Goal: Task Accomplishment & Management: Complete application form

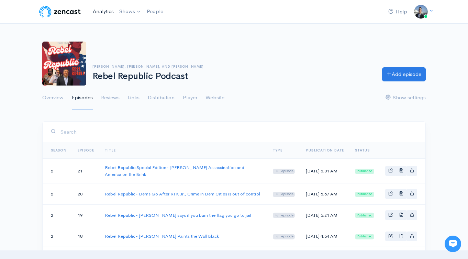
click at [104, 10] on link "Analytics" at bounding box center [103, 11] width 26 height 15
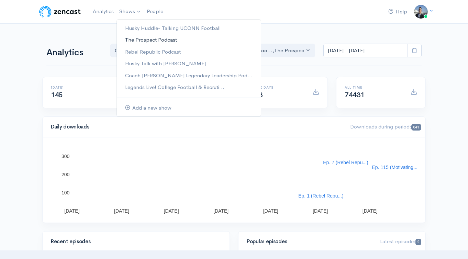
click at [167, 41] on link "The Prospect Podcast" at bounding box center [189, 40] width 144 height 12
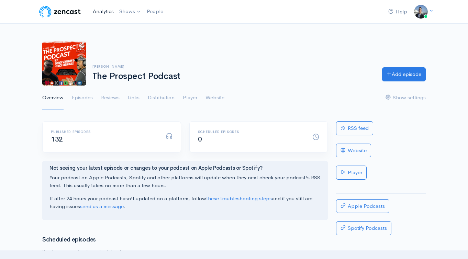
click at [110, 12] on link "Analytics" at bounding box center [103, 11] width 26 height 15
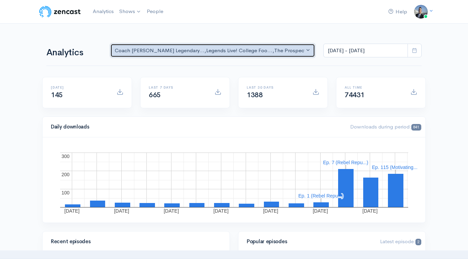
click at [269, 53] on div "Coach [PERSON_NAME] Legendary... , Legends Live! College Foo... , The Prospect …" at bounding box center [210, 51] width 190 height 8
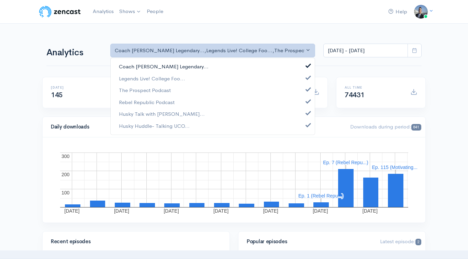
click at [291, 68] on link "Coach [PERSON_NAME] Legendary..." at bounding box center [213, 67] width 204 height 12
click at [283, 79] on link "Legends Live! College Foo..." at bounding box center [213, 79] width 204 height 12
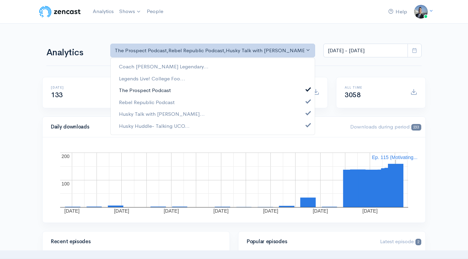
click at [274, 89] on link "The Prospect Podcast" at bounding box center [213, 91] width 204 height 12
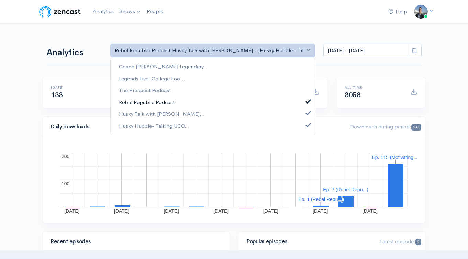
drag, startPoint x: 272, startPoint y: 97, endPoint x: 271, endPoint y: 102, distance: 5.3
click at [272, 97] on link "Rebel Republic Podcast" at bounding box center [213, 102] width 204 height 12
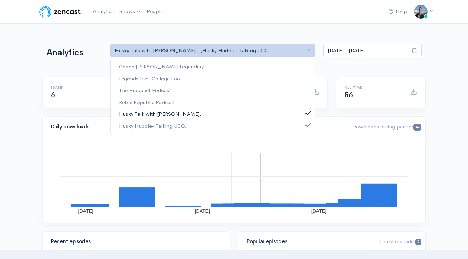
click at [266, 113] on link "Husky Talk with Steve Cul..." at bounding box center [213, 114] width 204 height 12
select select "15929"
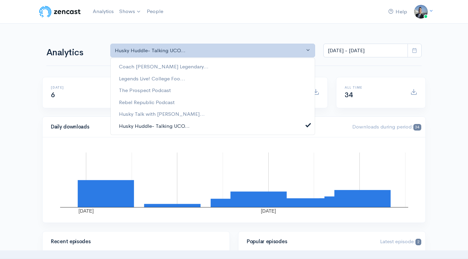
click at [262, 126] on link "Husky Huddle- Talking UCO..." at bounding box center [213, 126] width 204 height 12
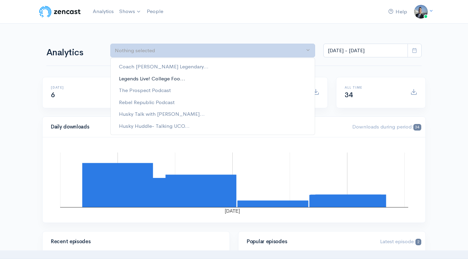
click at [254, 75] on link "Legends Live! College Foo..." at bounding box center [213, 79] width 204 height 12
select select "6083"
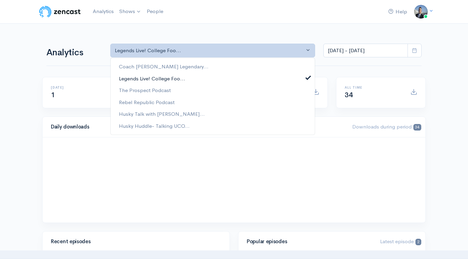
click at [252, 78] on link "Legends Live! College Foo..." at bounding box center [213, 79] width 204 height 12
click at [249, 89] on link "The Prospect Podcast" at bounding box center [213, 91] width 204 height 12
select select "6266"
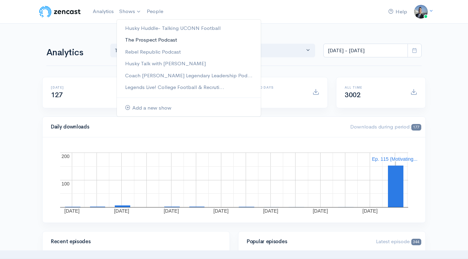
click at [138, 40] on link "The Prospect Podcast" at bounding box center [189, 40] width 144 height 12
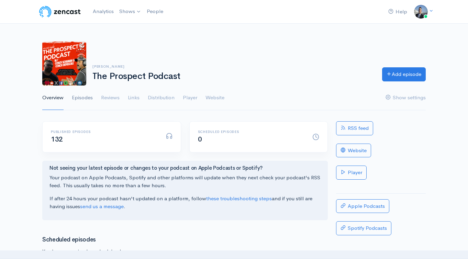
click at [87, 96] on link "Episodes" at bounding box center [82, 98] width 21 height 25
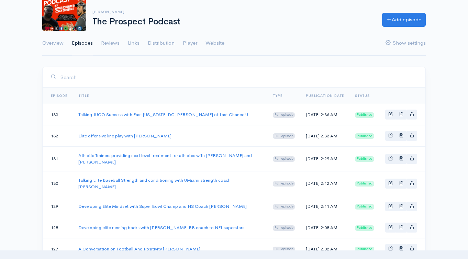
scroll to position [25, 0]
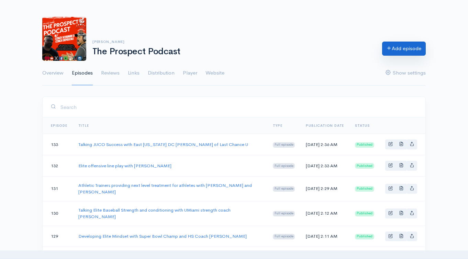
click at [393, 53] on link "Add episode" at bounding box center [404, 49] width 44 height 14
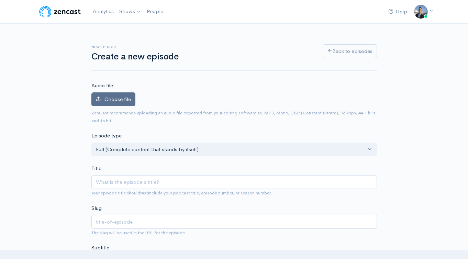
click at [128, 104] on label "Choose file" at bounding box center [113, 99] width 44 height 14
click at [0, 0] on input "Choose file" at bounding box center [0, 0] width 0 height 0
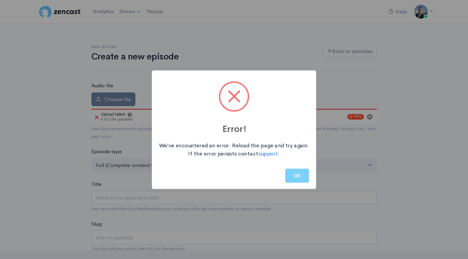
click at [169, 204] on div "Error! We’ve encountered an error. Reload the page and try again. If the error …" at bounding box center [234, 129] width 468 height 259
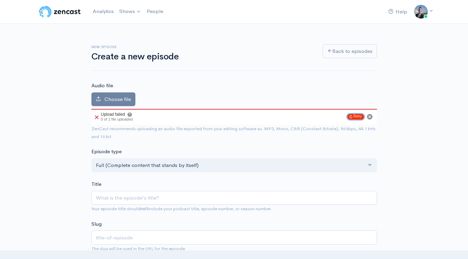
click at [360, 117] on button "Retry" at bounding box center [356, 116] width 16 height 5
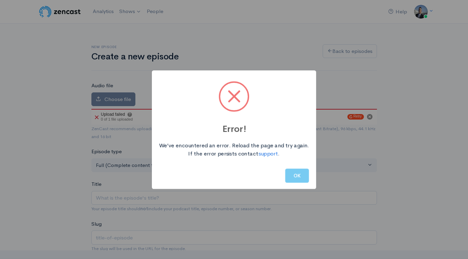
click at [306, 179] on button "OK" at bounding box center [297, 176] width 24 height 14
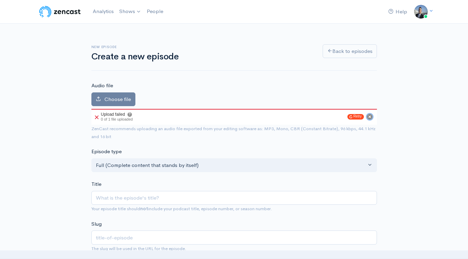
click at [371, 118] on icon "Cancel" at bounding box center [369, 116] width 3 height 3
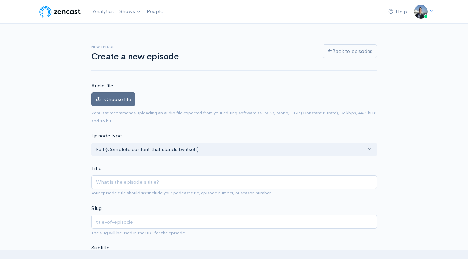
click at [111, 96] on span "Choose file" at bounding box center [117, 99] width 26 height 7
click at [0, 0] on input "Choose file" at bounding box center [0, 0] width 0 height 0
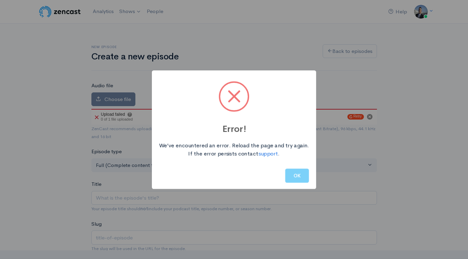
click at [227, 203] on div "Error! We’ve encountered an error. Reload the page and try again. If the error …" at bounding box center [234, 129] width 468 height 259
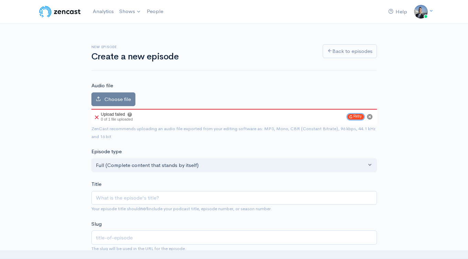
click at [355, 114] on button "Retry" at bounding box center [356, 116] width 16 height 5
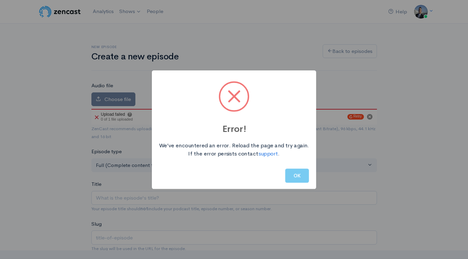
click at [304, 180] on button "OK" at bounding box center [297, 176] width 24 height 14
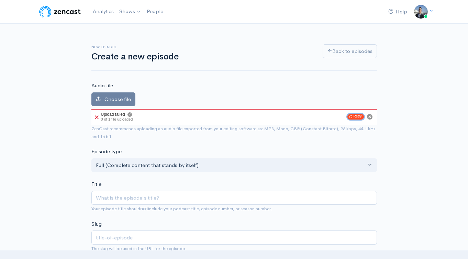
click at [357, 114] on button "Retry" at bounding box center [356, 116] width 16 height 5
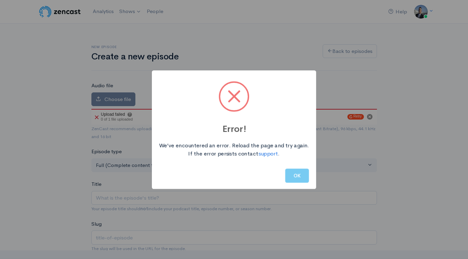
click at [302, 173] on button "OK" at bounding box center [297, 176] width 24 height 14
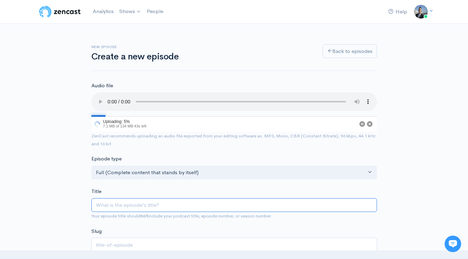
click at [159, 208] on input "Title" at bounding box center [234, 205] width 286 height 14
paste input "The evolution of the Run and Shoot Offense w DJ Nimphius"
type input "The evolution of the Run and Shoot Offense w DJ Nimphius"
type input "the-evolution-of-the-run-and-shoot-offense-w-dj-nimphius"
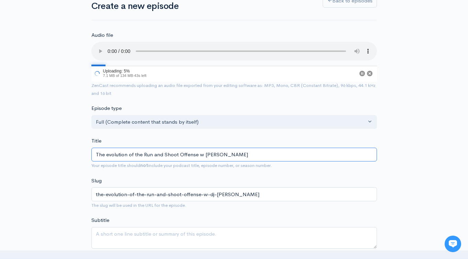
scroll to position [66, 0]
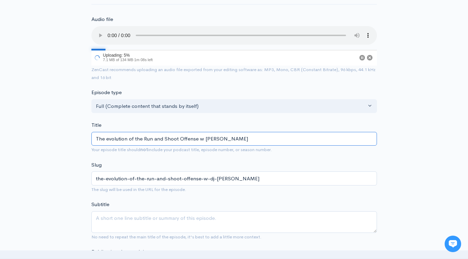
type input "The evolution of the Run and Shoot Offense w DJ Nimphius"
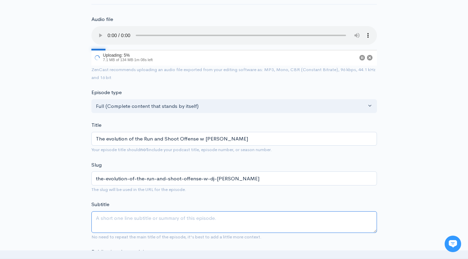
click at [167, 219] on textarea "Subtitle" at bounding box center [234, 222] width 286 height 22
paste textarea "The evolution of the Run and Shoot Offense w DJ Nimphius"
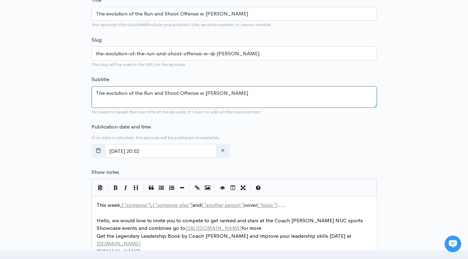
scroll to position [244, 0]
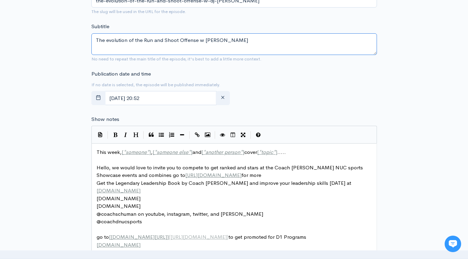
type textarea "The evolution of the Run and Shoot Offense w DJ Nimphius"
click at [117, 149] on span "This week, [ * someone * ] , [ * someone else * ] and [ * another person * ] co…" at bounding box center [191, 152] width 189 height 7
type textarea "This week, [*someone*], [*someone else*] and [*another person*] cover [*topic*]…"
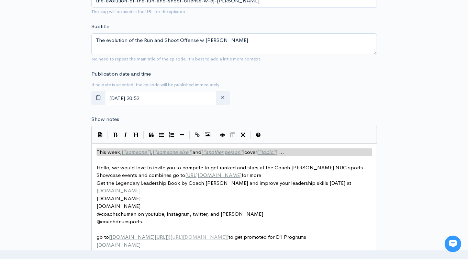
paste textarea
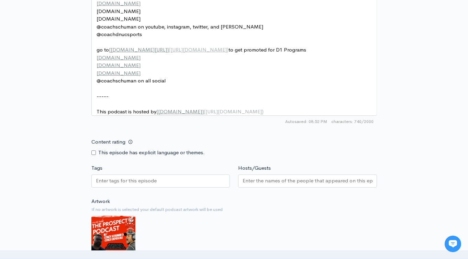
scroll to position [488, 0]
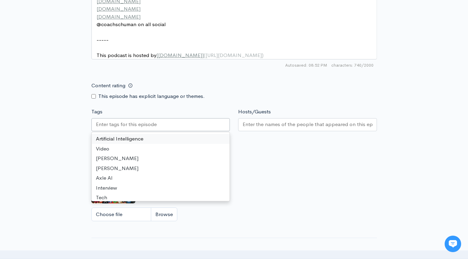
click at [142, 128] on input "Tags" at bounding box center [127, 125] width 62 height 8
paste input "The evolution of the Run and Shoot Offense w DJ Nimphius"
type input "The evolution of the Run and Shoot Offense w DJ Nimphius"
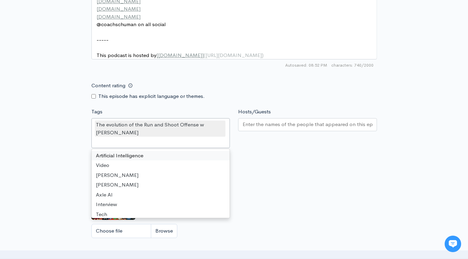
scroll to position [0, 0]
click at [266, 129] on input "Hosts/Guests" at bounding box center [308, 125] width 130 height 8
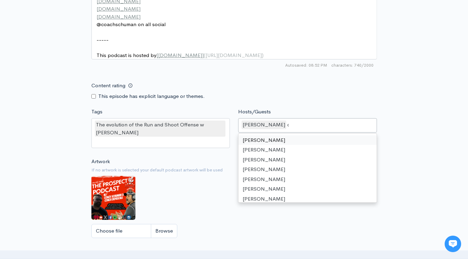
scroll to position [346, 0]
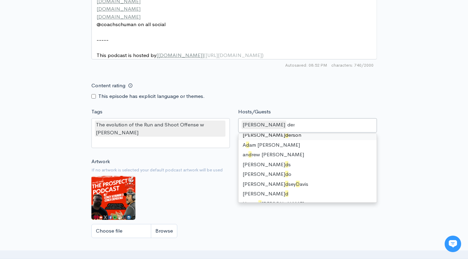
type input "dere"
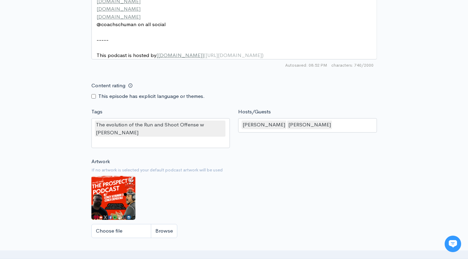
click at [349, 133] on div "David Schuman Derek Depascale" at bounding box center [307, 125] width 139 height 14
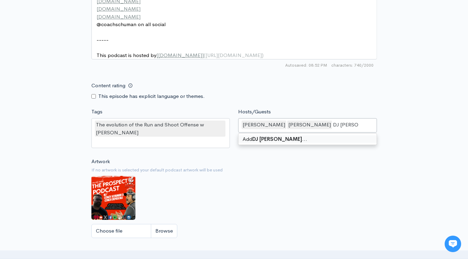
type input "DJ Nimphius"
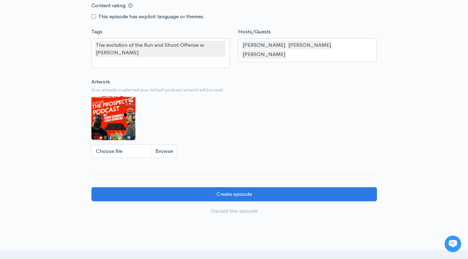
scroll to position [645, 0]
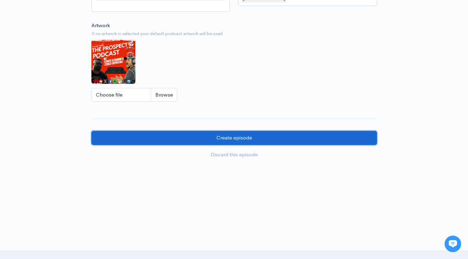
click at [271, 137] on input "Create episode" at bounding box center [234, 138] width 286 height 14
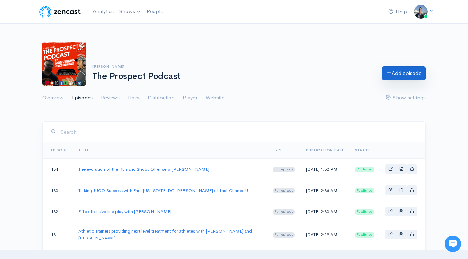
click at [401, 74] on link "Add episode" at bounding box center [404, 73] width 44 height 14
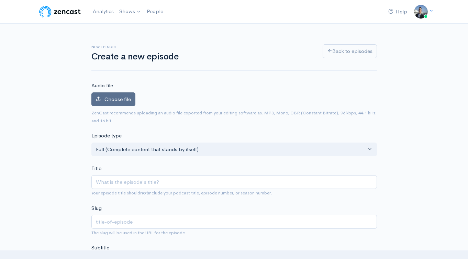
click at [125, 100] on span "Choose file" at bounding box center [117, 99] width 26 height 7
click at [0, 0] on input "Choose file" at bounding box center [0, 0] width 0 height 0
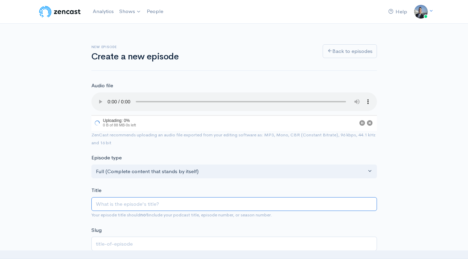
click at [190, 201] on input "Title" at bounding box center [234, 204] width 286 height 14
paste input "Building Champions with Glassboro Head Coach Timmy Breaker"
type input "Building Champions with Glassboro Head Coach Timmy Breaker"
type input "building-champions-with-glassboro-head-coach-timmy-breaker"
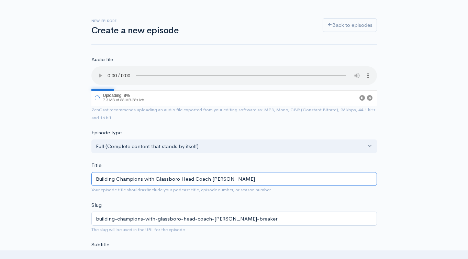
scroll to position [66, 0]
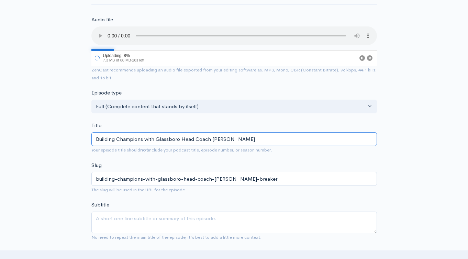
type input "Building Champions with Glassboro Head Coach Timmy Breaker"
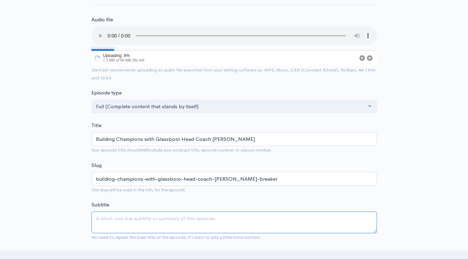
click at [193, 230] on textarea "Subtitle" at bounding box center [234, 223] width 286 height 22
type textarea "v"
paste textarea "Building Champions with Glassboro Head Coach Timmy Breaker"
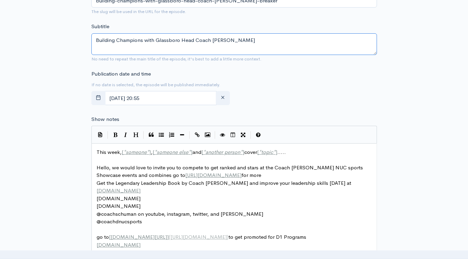
scroll to position [264, 0]
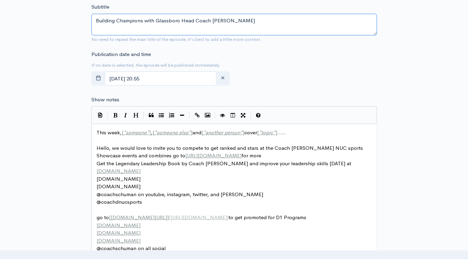
type textarea "Building Champions with Glassboro Head Coach Timmy Breaker"
click at [104, 133] on span "This week, [ * someone * ] , [ * someone else * ] and [ * another person * ] co…" at bounding box center [191, 132] width 189 height 7
type textarea "This week, [*someone*], [*someone else*] and [*another person*] cover [*topic*]…"
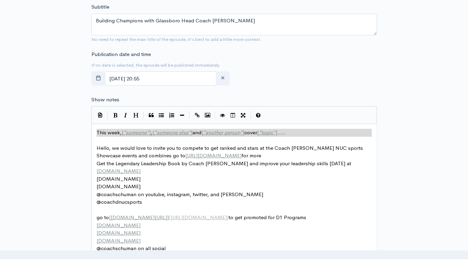
paste textarea
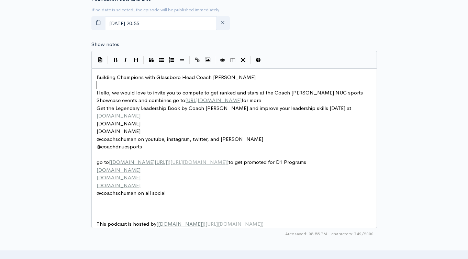
scroll to position [463, 0]
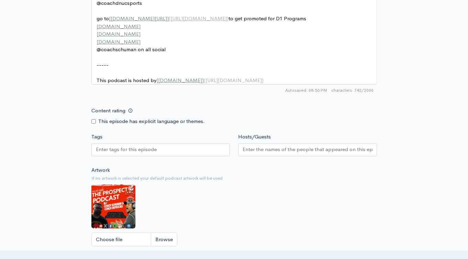
click at [166, 156] on div at bounding box center [160, 149] width 139 height 13
paste input "Building Champions with Glassboro Head Coach Timmy Breaker"
type input "Building Champions with Glassboro Head Coach Timmy Breaker"
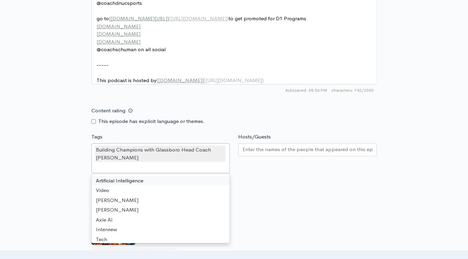
scroll to position [0, 0]
click at [264, 154] on input "Hosts/Guests" at bounding box center [308, 150] width 130 height 8
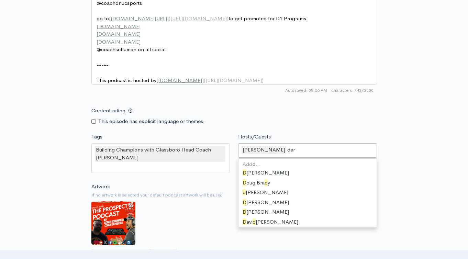
type input "dere"
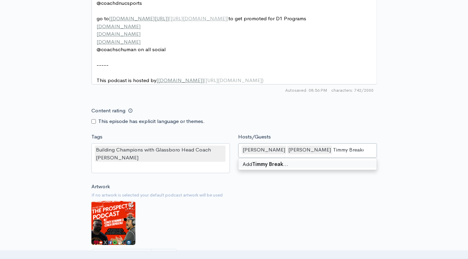
type input "Timmy Breaker"
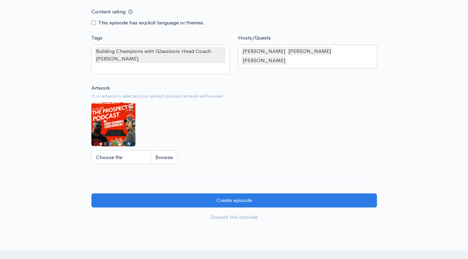
scroll to position [624, 0]
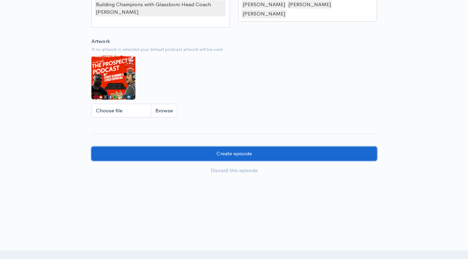
click at [258, 161] on input "Create episode" at bounding box center [234, 154] width 286 height 14
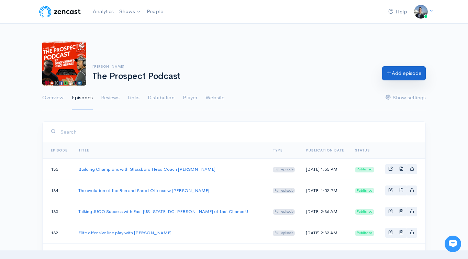
click at [406, 74] on link "Add episode" at bounding box center [404, 73] width 44 height 14
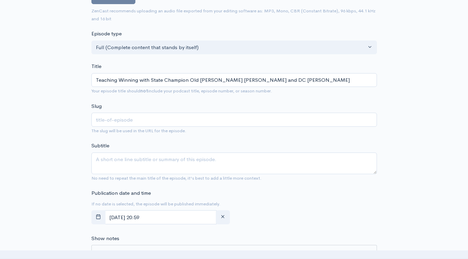
scroll to position [146, 0]
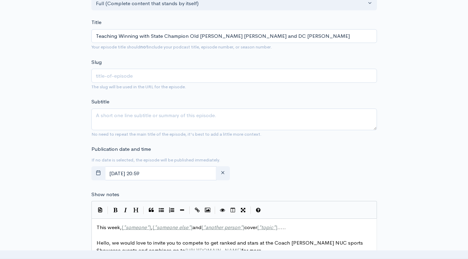
type input "Teaching Winning with State Champion Old Tappan's HC Brian Dunn and DC Joe Clau…"
type input "teaching-winning-with-state-champion-old-tappans-hc-brian-dunn-and-dc-joe-clause"
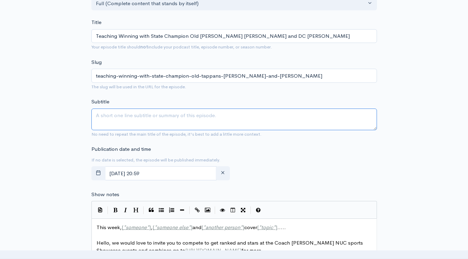
click at [157, 120] on textarea "Subtitle" at bounding box center [234, 120] width 286 height 22
paste textarea "Teaching Winning with State Champion Old Tappan's HC Brian Dunn and DC Joe Clau…"
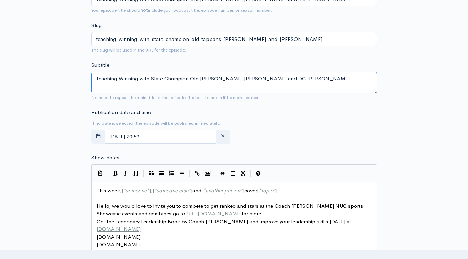
scroll to position [211, 0]
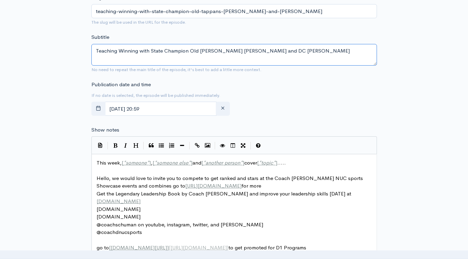
type textarea "Teaching Winning with State Champion Old Tappan's HC Brian Dunn and DC Joe Clau…"
click at [104, 164] on span "This week, [ * someone * ] , [ * someone else * ] and [ * another person * ] co…" at bounding box center [191, 162] width 189 height 7
type textarea "This week, [*someone*], [*someone else*] and [*another person*] cover [*topic*]…"
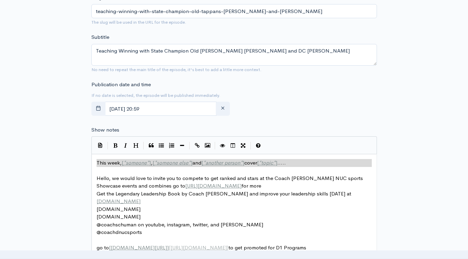
paste textarea
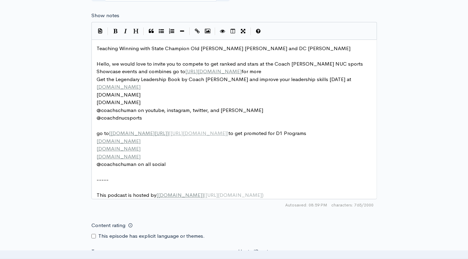
scroll to position [350, 0]
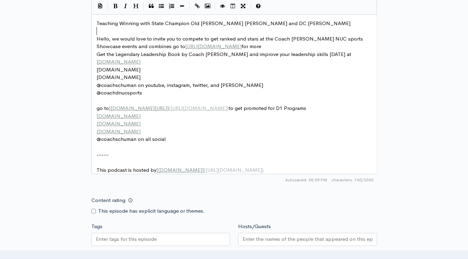
click at [177, 241] on div at bounding box center [160, 239] width 139 height 13
paste input "Teaching Winning with State Champion Old Tappan's HC Brian Dunn and DC Joe Clau…"
type input "Teaching Winning with State Champion Old Tappan's HC Brian Dunn and DC Joe Clau…"
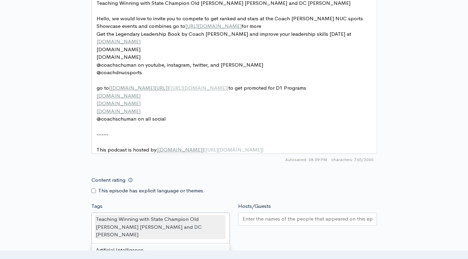
scroll to position [405, 0]
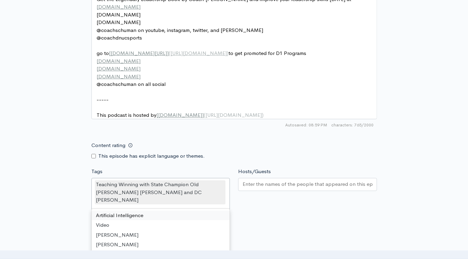
click at [270, 191] on div at bounding box center [307, 184] width 139 height 13
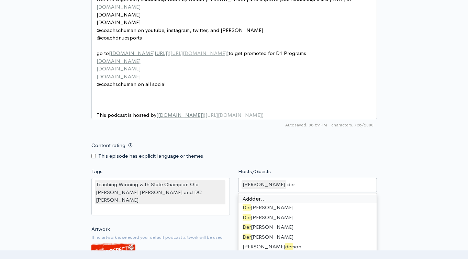
scroll to position [0, 0]
type input "dere"
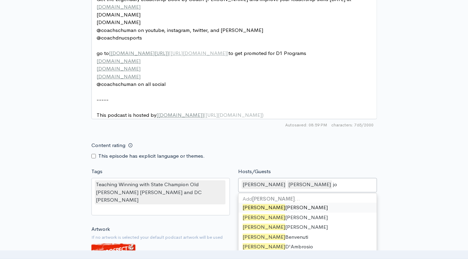
type input "j"
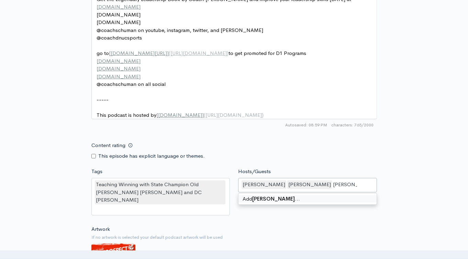
type input "Joe Clause"
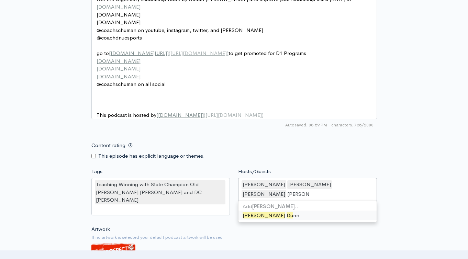
type input "Brian Dunn"
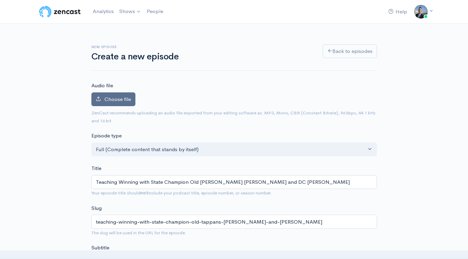
click at [117, 94] on label "Choose file" at bounding box center [113, 99] width 44 height 14
click at [0, 0] on input "Choose file" at bounding box center [0, 0] width 0 height 0
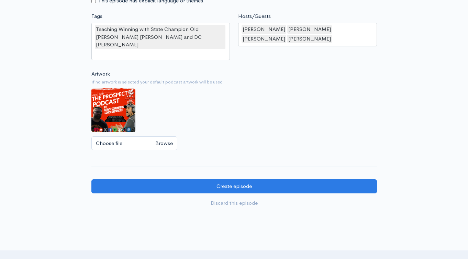
scroll to position [645, 0]
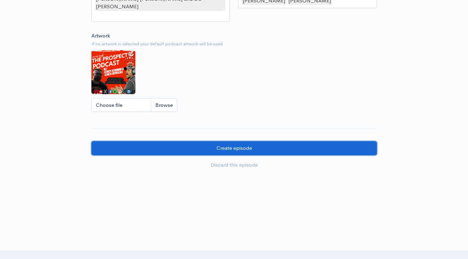
click at [288, 141] on input "Create episode" at bounding box center [234, 148] width 286 height 14
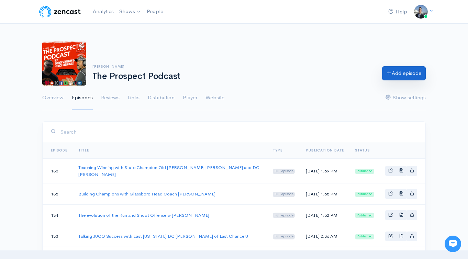
click at [393, 75] on link "Add episode" at bounding box center [404, 73] width 44 height 14
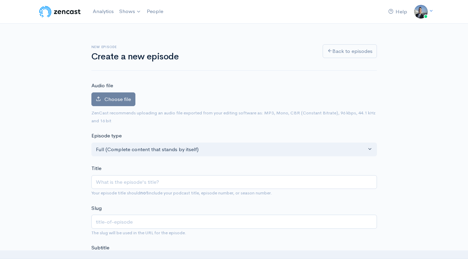
click at [130, 179] on input "Title" at bounding box center [234, 182] width 286 height 14
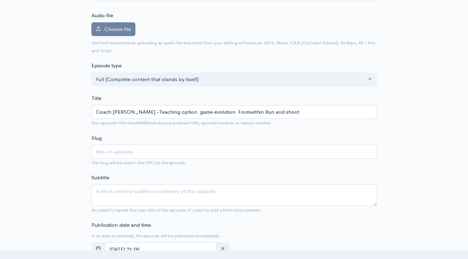
scroll to position [134, 0]
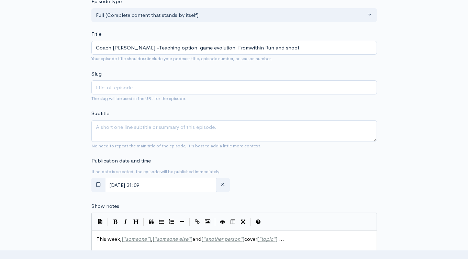
type input "Coach [PERSON_NAME] -Teaching option game evolution Fromwithin Run and shoot"
type input "coach-nimphius-teaching-option-game-evolution-fromwithin-run-and-shoot"
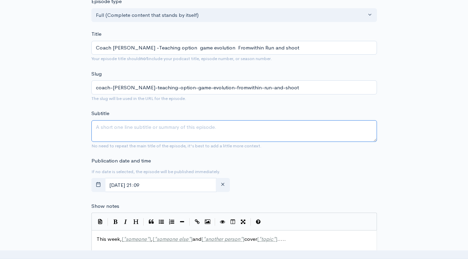
click at [138, 132] on textarea "Subtitle" at bounding box center [234, 131] width 286 height 22
paste textarea "Coach [PERSON_NAME] -Teaching option game evolution Fromwithin Run and shoot"
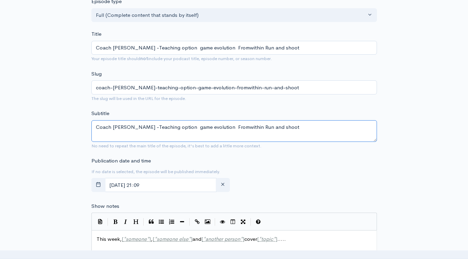
scroll to position [278, 0]
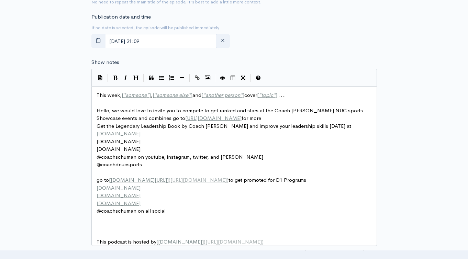
type textarea "Coach [PERSON_NAME] -Teaching option game evolution Fromwithin Run and shoot"
click at [150, 96] on span "]" at bounding box center [150, 95] width 2 height 7
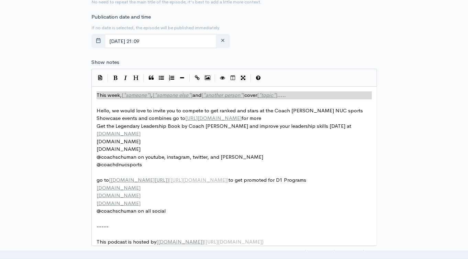
type textarea "​This week, [*someone*], [*someone else*] and [*another person*] cover [*topic*…"
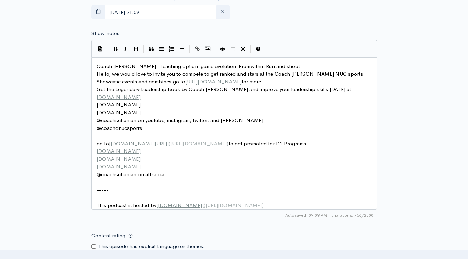
scroll to position [415, 0]
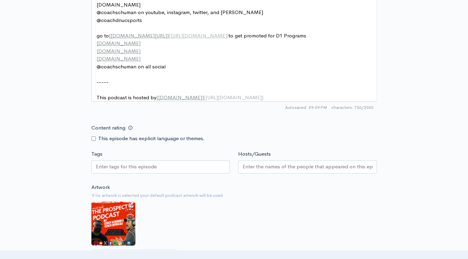
click at [166, 174] on div at bounding box center [160, 167] width 139 height 13
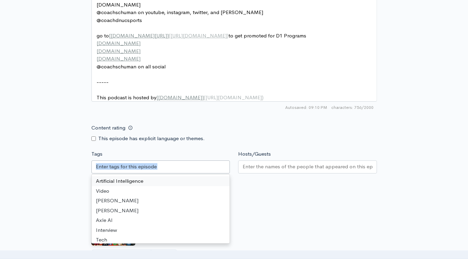
click at [176, 172] on div at bounding box center [160, 167] width 139 height 13
click at [288, 216] on div "Artwork If no artwork is selected your default podcast artwork will be used Cho…" at bounding box center [234, 226] width 286 height 85
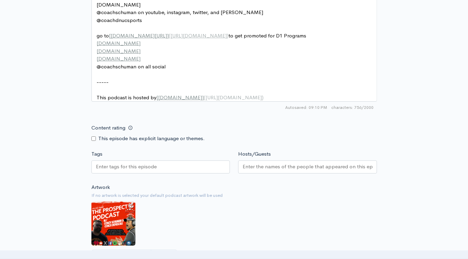
click at [147, 168] on input "Tags" at bounding box center [127, 167] width 62 height 8
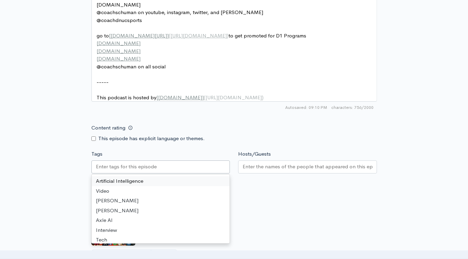
paste input "Coach [PERSON_NAME] -Teaching option game evolution Fromwithin Run and shoot"
type input "Coach [PERSON_NAME] -Teaching option game evolution Fromwithin Run and shoot"
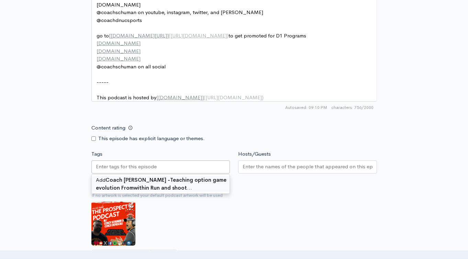
scroll to position [0, 0]
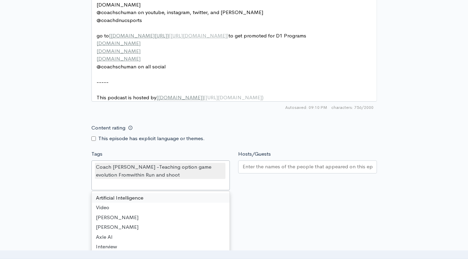
click at [278, 171] on input "Hosts/Guests" at bounding box center [308, 167] width 130 height 8
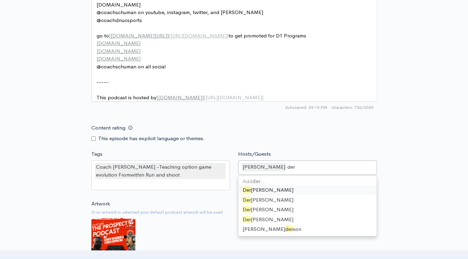
type input "dere"
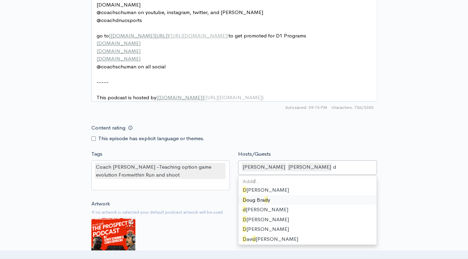
type input "dj"
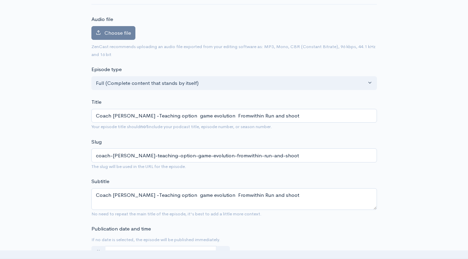
scroll to position [17, 0]
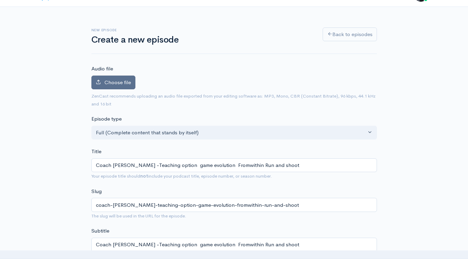
click at [106, 78] on label "Choose file" at bounding box center [113, 83] width 44 height 14
click at [0, 0] on input "Choose file" at bounding box center [0, 0] width 0 height 0
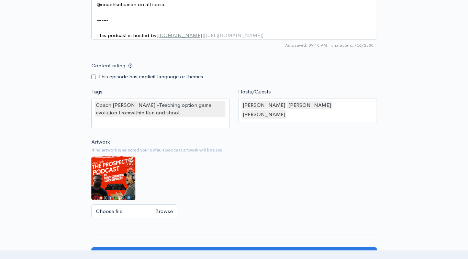
scroll to position [595, 0]
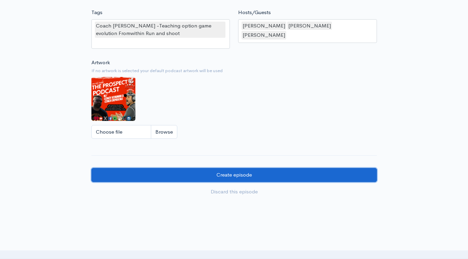
click at [303, 181] on input "Create episode" at bounding box center [234, 175] width 286 height 14
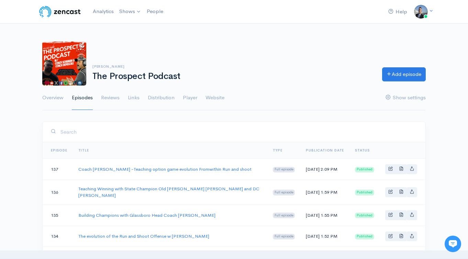
click at [299, 97] on ul "Overview Episodes Reviews Links Distribution Player Website Show settings" at bounding box center [234, 98] width 384 height 25
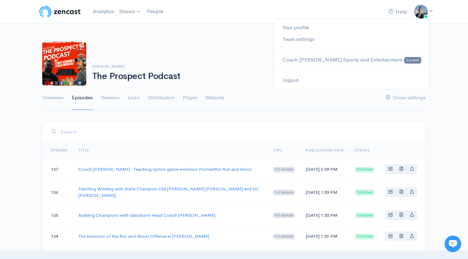
click at [432, 10] on icon at bounding box center [431, 11] width 4 height 4
click at [453, 10] on nav "Help Notifications View all Your profile Team settings Coach [PERSON_NAME] Spor…" at bounding box center [234, 12] width 468 height 24
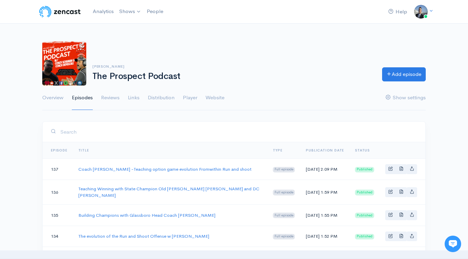
click at [241, 37] on div "[PERSON_NAME] The Prospect Podcast Add episode Overview Episodes Reviews Links …" at bounding box center [234, 71] width 384 height 77
